Goal: Task Accomplishment & Management: Use online tool/utility

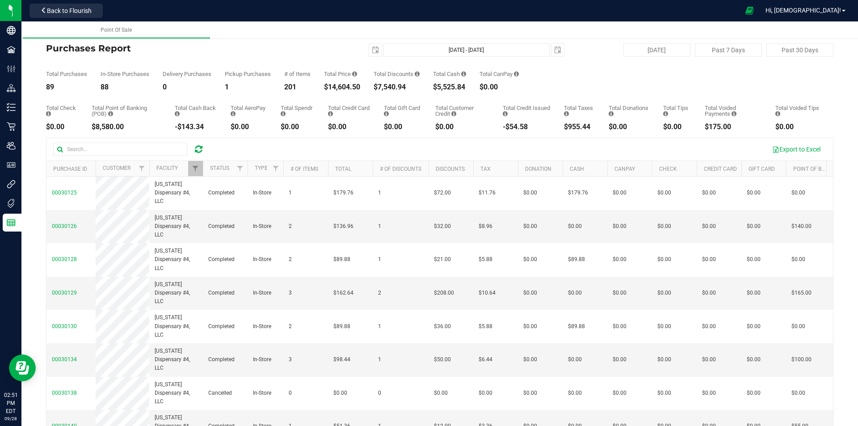
click at [196, 146] on icon at bounding box center [199, 149] width 8 height 9
click at [649, 47] on button "[DATE]" at bounding box center [656, 49] width 67 height 13
type input "[DATE] - [DATE]"
click at [193, 170] on span "Filter" at bounding box center [195, 168] width 7 height 7
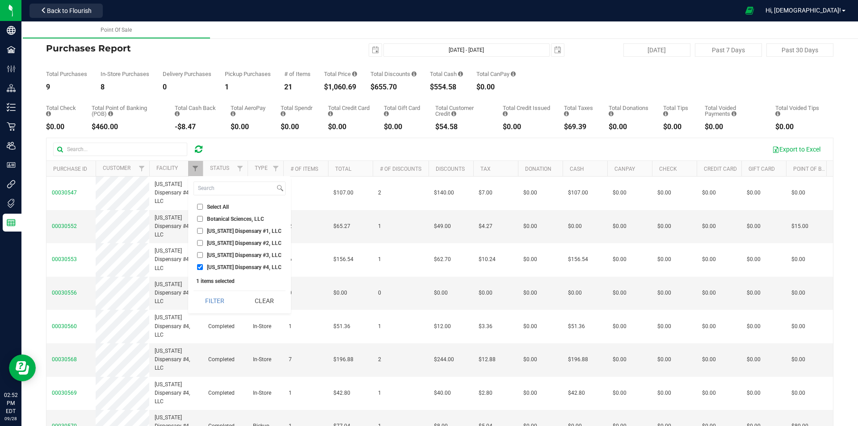
click at [199, 263] on li "[US_STATE] Dispensary #4, LLC" at bounding box center [240, 266] width 92 height 9
click at [200, 256] on input "[US_STATE] Dispensary #3, LLC" at bounding box center [200, 255] width 6 height 6
checkbox input "true"
click at [200, 273] on div "Select All Botanical Sciences, LLC [US_STATE] Dispensary #1, LLC [US_STATE] Dis…" at bounding box center [239, 244] width 103 height 137
click at [198, 269] on input "[US_STATE] Dispensary #4, LLC" at bounding box center [200, 267] width 6 height 6
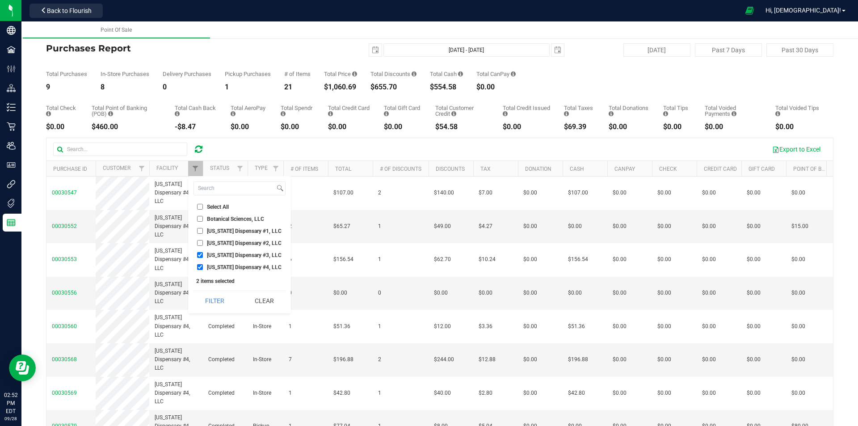
checkbox input "false"
click at [213, 299] on button "Filter" at bounding box center [215, 301] width 43 height 20
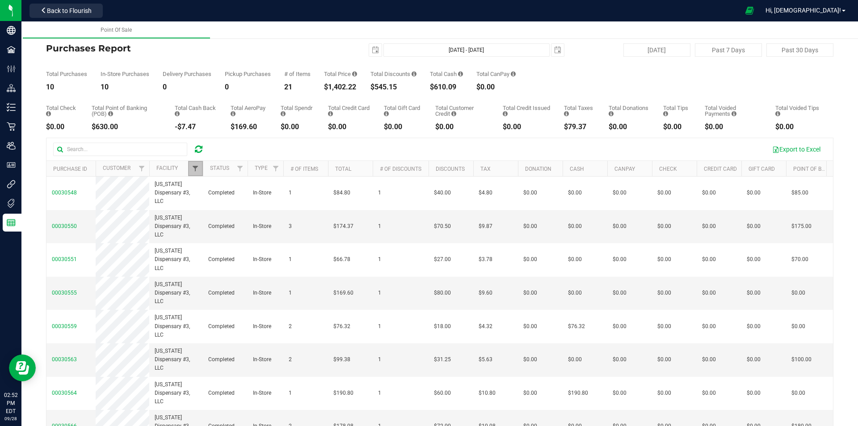
click at [197, 172] on span "Filter" at bounding box center [195, 168] width 7 height 7
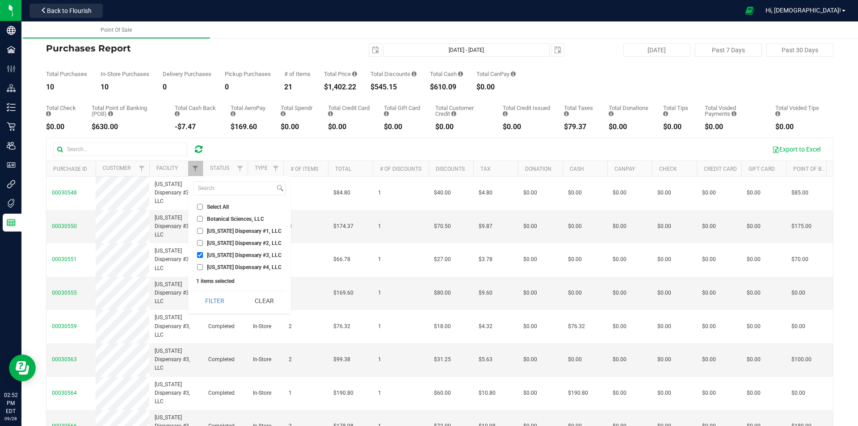
click at [225, 258] on li "[US_STATE] Dispensary #3, LLC" at bounding box center [240, 254] width 92 height 9
click at [226, 242] on span "[US_STATE] Dispensary #2, LLC" at bounding box center [244, 242] width 75 height 5
click at [203, 242] on input "[US_STATE] Dispensary #2, LLC" at bounding box center [200, 243] width 6 height 6
checkbox input "true"
click at [202, 254] on label "[US_STATE] Dispensary #3, LLC" at bounding box center [239, 255] width 84 height 6
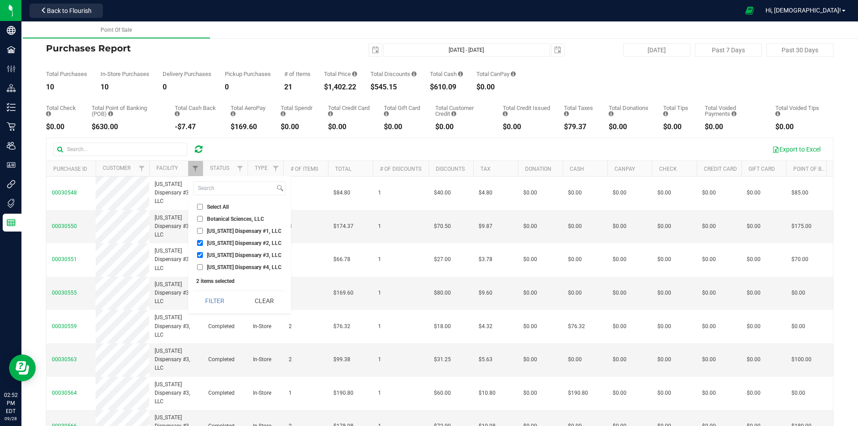
click at [202, 254] on input "[US_STATE] Dispensary #3, LLC" at bounding box center [200, 255] width 6 height 6
checkbox input "false"
click at [213, 296] on button "Filter" at bounding box center [215, 301] width 43 height 20
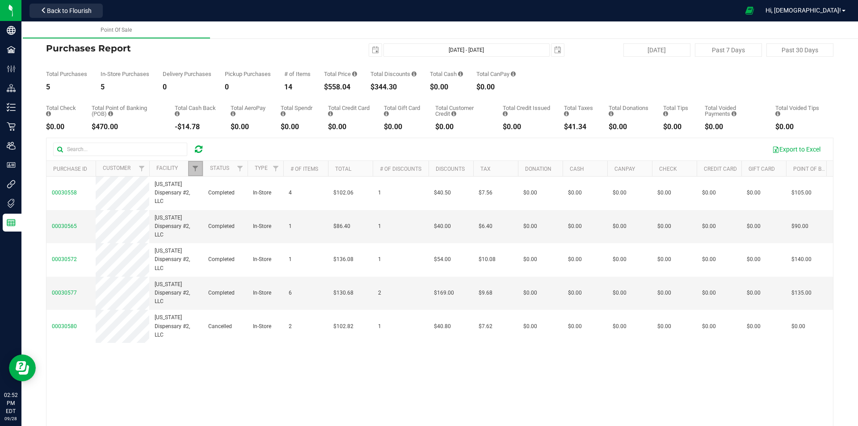
click at [199, 169] on link "Filter" at bounding box center [195, 168] width 15 height 15
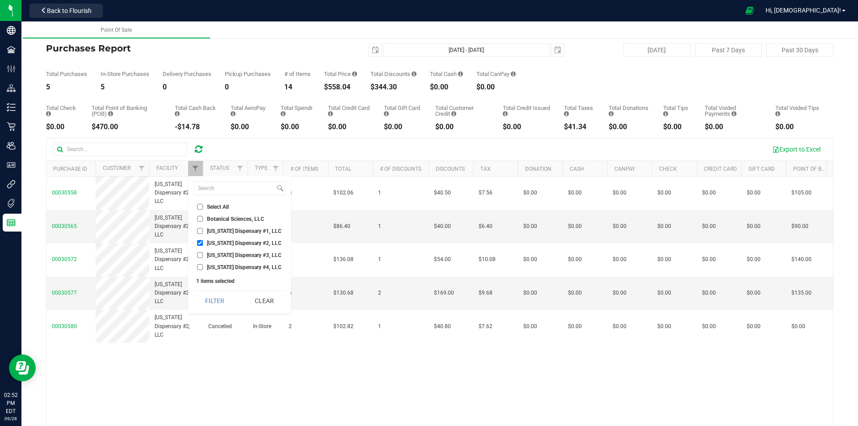
click at [201, 241] on input "[US_STATE] Dispensary #2, LLC" at bounding box center [200, 243] width 6 height 6
checkbox input "false"
click at [199, 233] on input "[US_STATE] Dispensary #1, LLC" at bounding box center [200, 231] width 6 height 6
click at [211, 301] on button "Filter" at bounding box center [215, 301] width 43 height 20
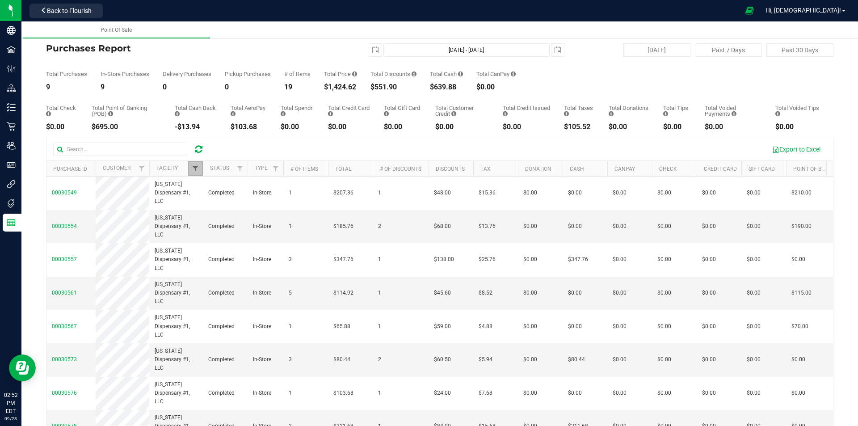
click at [193, 171] on span "Filter" at bounding box center [195, 168] width 7 height 7
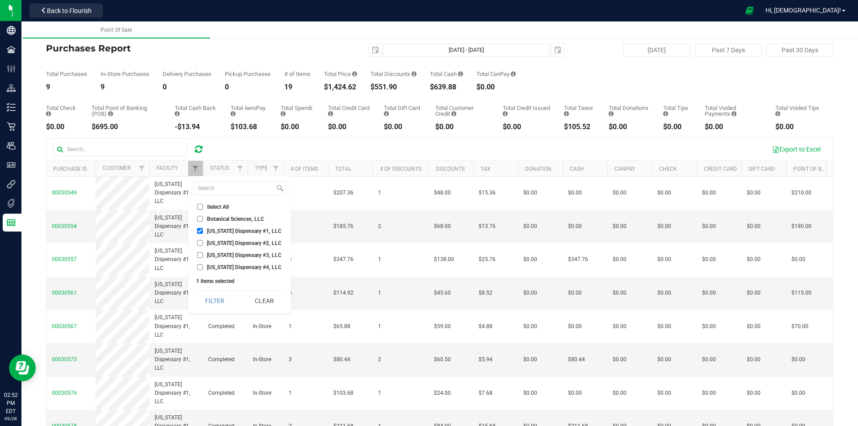
click at [213, 230] on span "[US_STATE] Dispensary #1, LLC" at bounding box center [244, 230] width 75 height 5
click at [203, 230] on input "[US_STATE] Dispensary #1, LLC" at bounding box center [200, 231] width 6 height 6
checkbox input "false"
click at [215, 261] on ul "Select All Botanical Sciences, LLC [US_STATE] Dispensary #1, LLC [US_STATE] Dis…" at bounding box center [240, 237] width 92 height 70
click at [217, 262] on li "[US_STATE] Dispensary #4, LLC" at bounding box center [240, 266] width 92 height 9
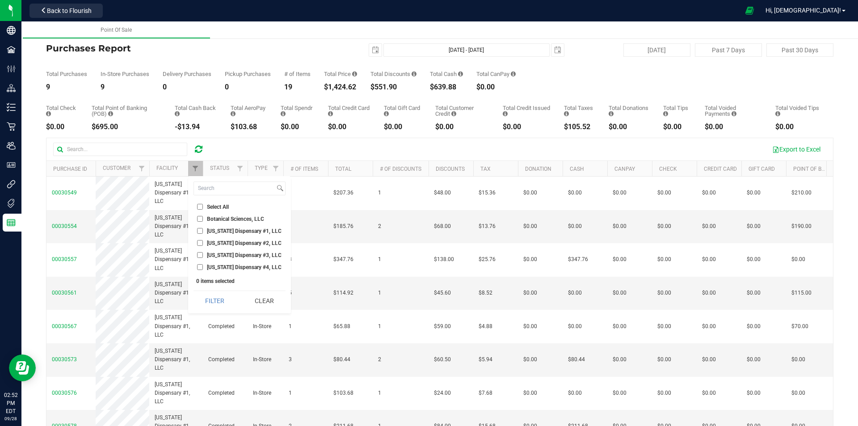
click at [218, 265] on span "[US_STATE] Dispensary #4, LLC" at bounding box center [244, 267] width 75 height 5
click at [203, 265] on input "[US_STATE] Dispensary #4, LLC" at bounding box center [200, 267] width 6 height 6
checkbox input "true"
click at [212, 303] on button "Filter" at bounding box center [215, 301] width 43 height 20
